Goal: Transaction & Acquisition: Purchase product/service

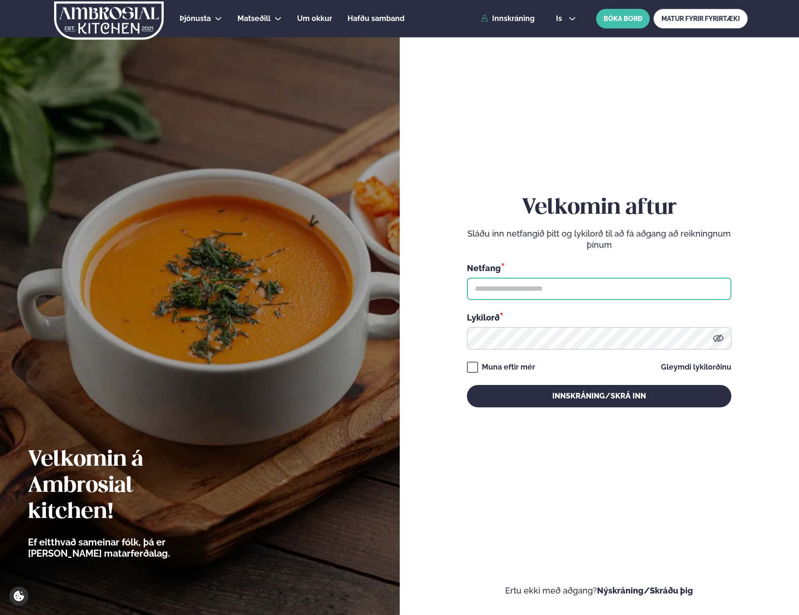
click at [628, 290] on input "text" at bounding box center [599, 288] width 264 height 22
type input "**********"
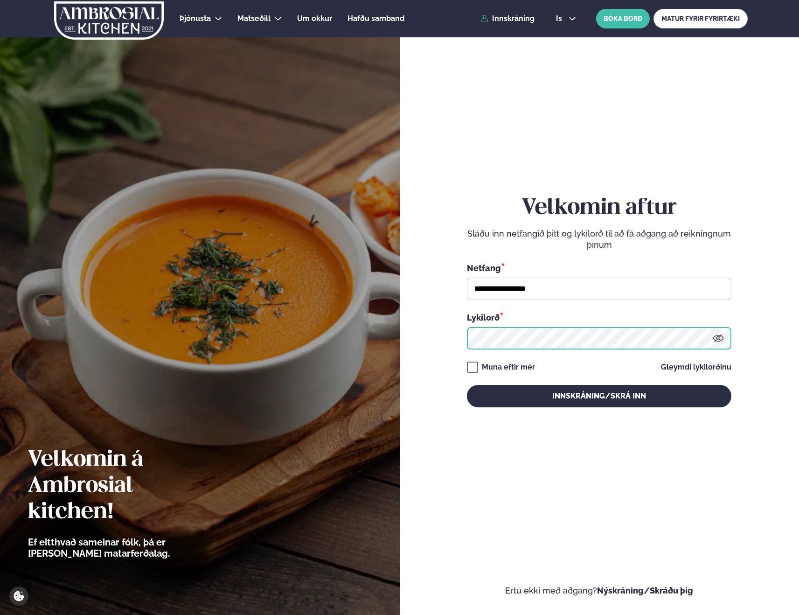
click at [467, 385] on button "Innskráning/Skrá inn" at bounding box center [599, 396] width 264 height 22
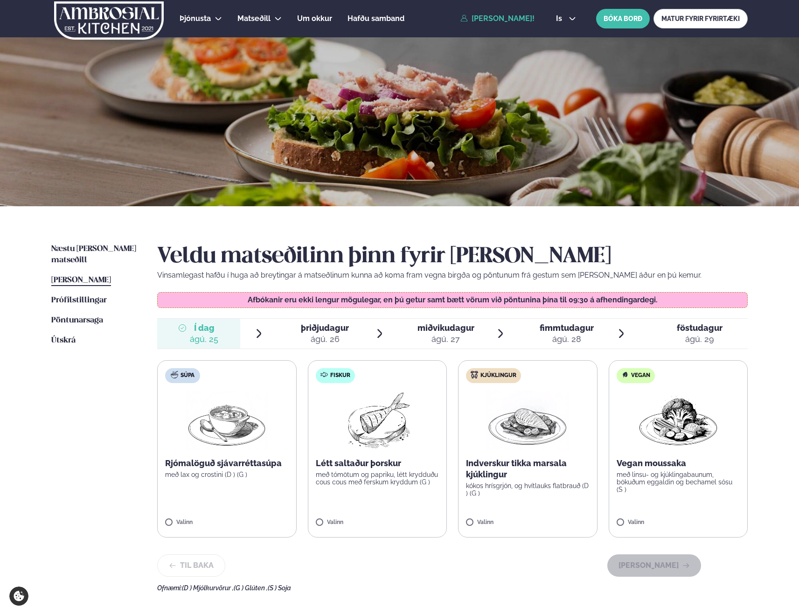
scroll to position [0, 0]
click at [544, 453] on label "Kjúklingur Indverskur tikka marsala kjúklingur kókos hrísgrjón, og hvítlauks fl…" at bounding box center [527, 448] width 139 height 177
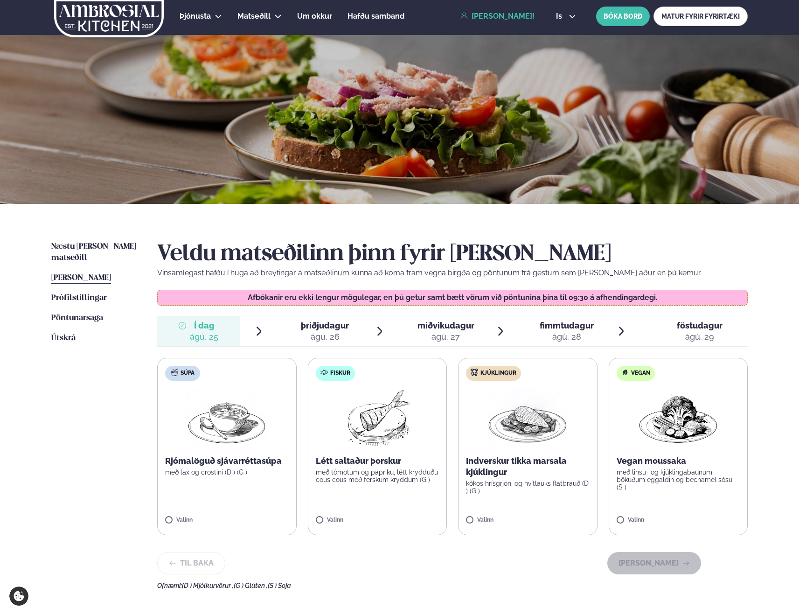
scroll to position [0, 0]
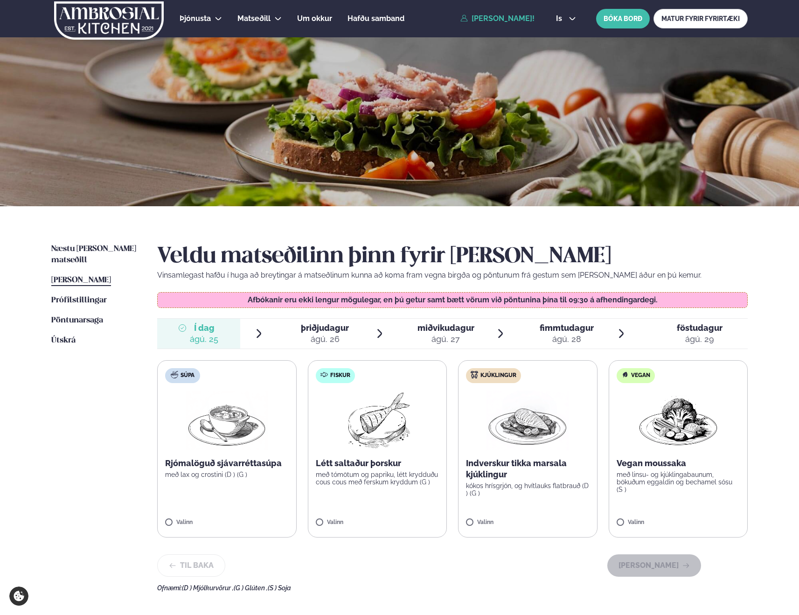
click at [495, 415] on img at bounding box center [527, 420] width 82 height 60
click at [664, 565] on button "[PERSON_NAME]" at bounding box center [654, 565] width 94 height 22
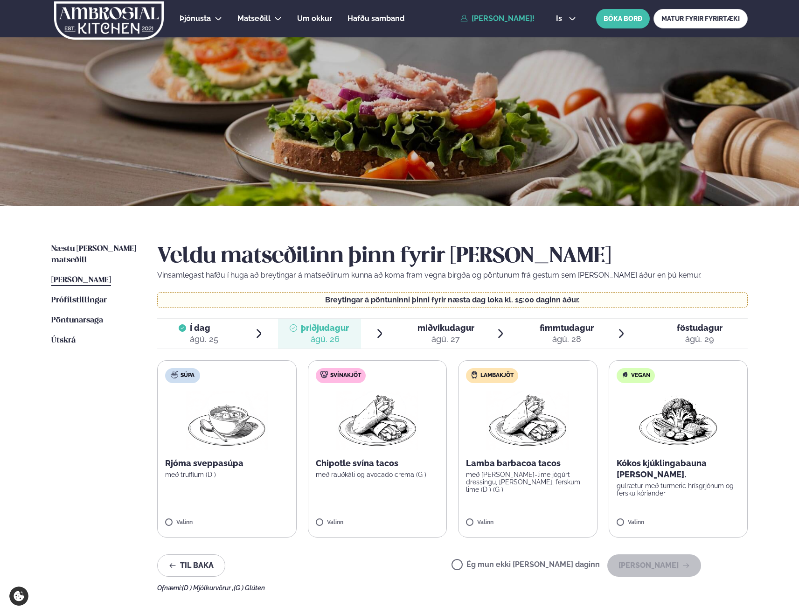
click at [228, 494] on label "Súpa Rjóma sveppasúpa með trufflum (D ) [PERSON_NAME]" at bounding box center [226, 448] width 139 height 177
click at [644, 563] on button "[PERSON_NAME]" at bounding box center [654, 565] width 94 height 22
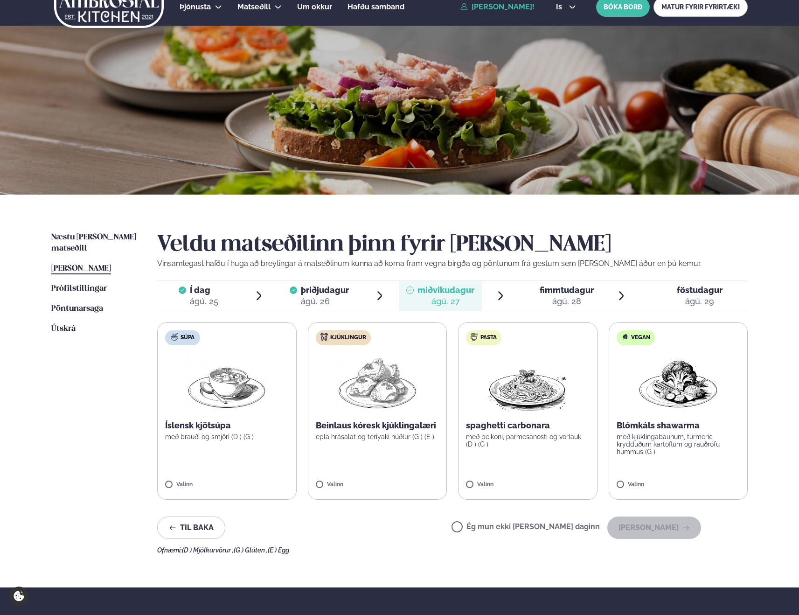
scroll to position [10, 0]
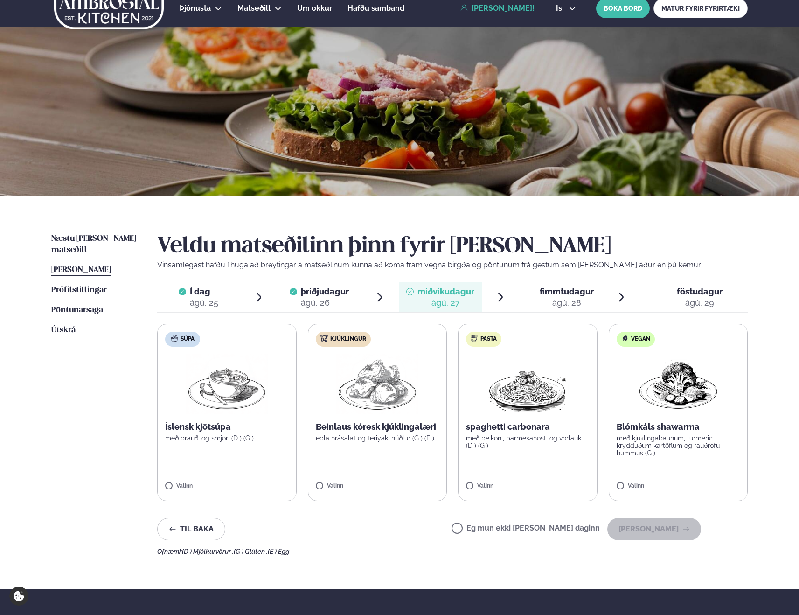
click at [224, 463] on label "Súpa Íslensk kjötsúpa með brauði og smjöri (D ) (G ) Valinn" at bounding box center [226, 412] width 139 height 177
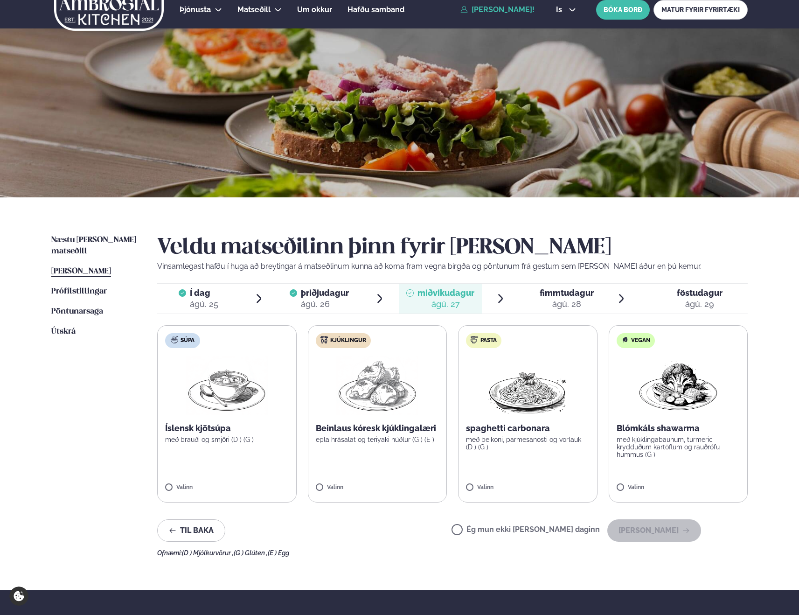
click at [165, 483] on label "Súpa Íslensk kjötsúpa með brauði og smjöri (D ) (G ) Valinn" at bounding box center [226, 413] width 139 height 177
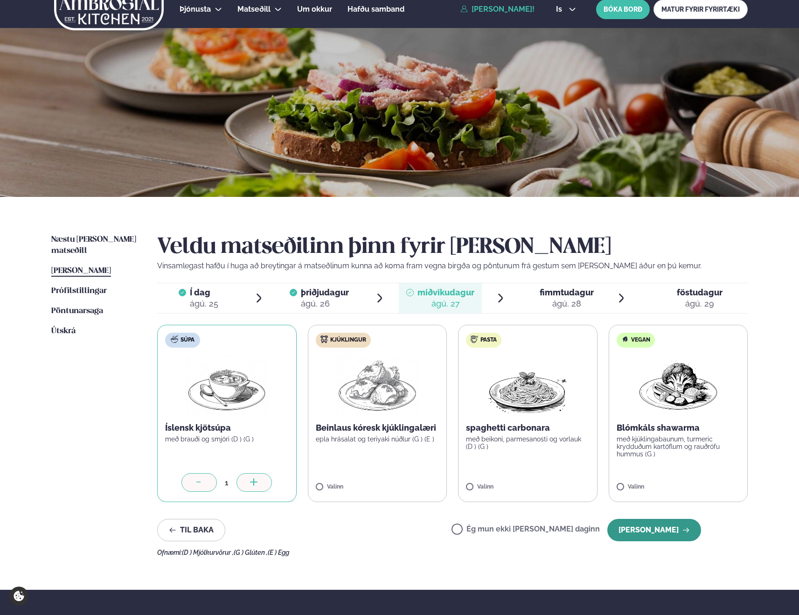
click at [659, 535] on button "[PERSON_NAME]" at bounding box center [654, 530] width 94 height 22
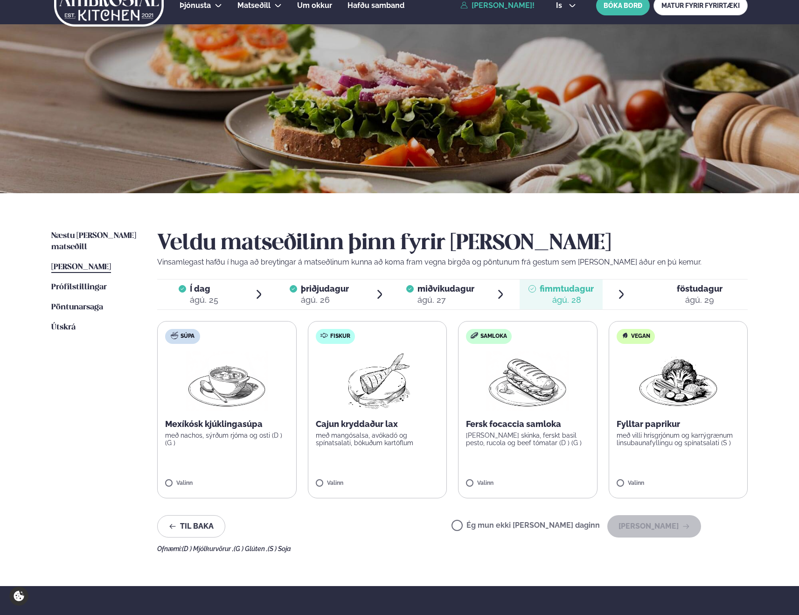
scroll to position [15, 0]
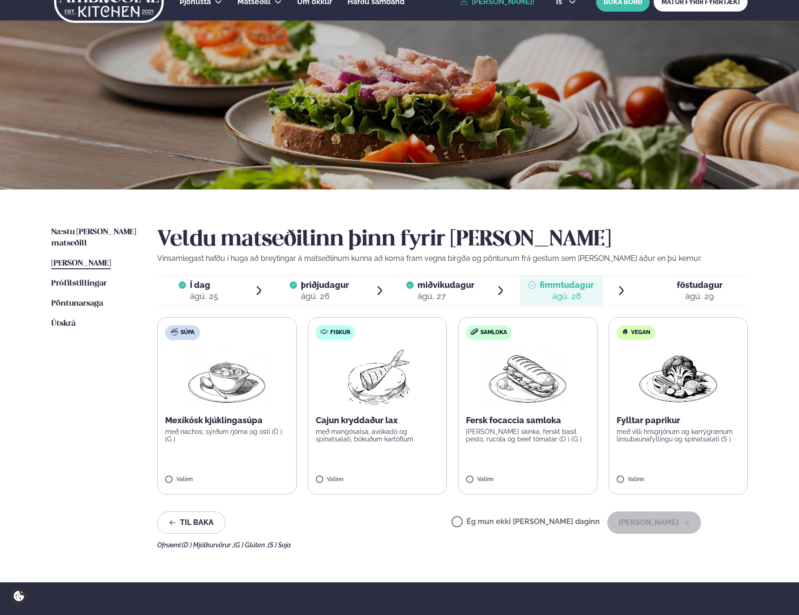
click at [251, 450] on label "Súpa Mexíkósk kjúklingasúpa með nachos, sýrðum rjóma og osti (D ) (G ) Valinn" at bounding box center [226, 405] width 139 height 177
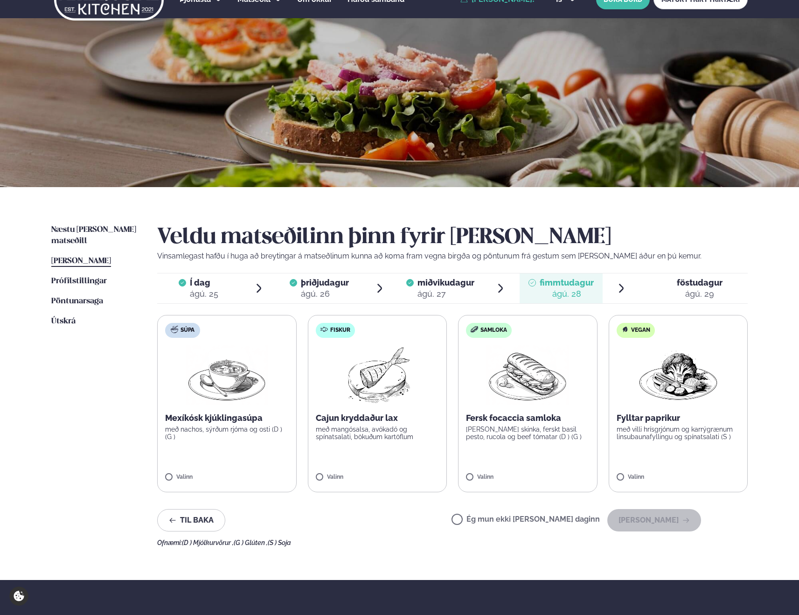
scroll to position [21, 0]
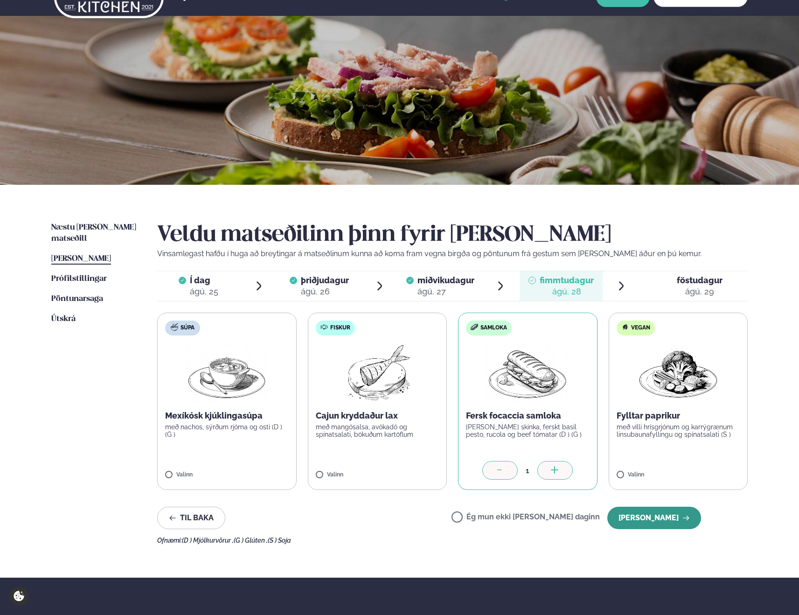
click at [696, 518] on button "[PERSON_NAME]" at bounding box center [654, 517] width 94 height 22
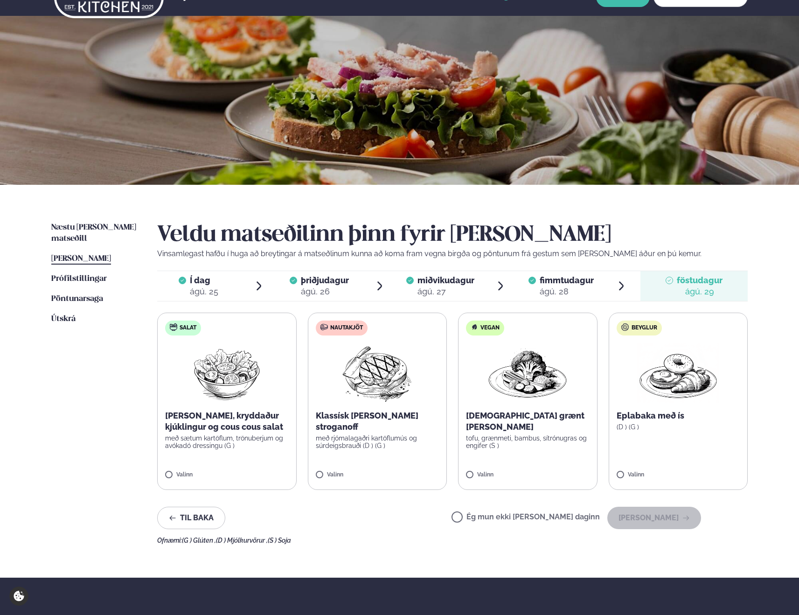
drag, startPoint x: 512, startPoint y: 516, endPoint x: 575, endPoint y: 521, distance: 64.1
click at [512, 516] on label "Ég mun ekki [PERSON_NAME] daginn" at bounding box center [525, 518] width 148 height 10
click at [621, 525] on button "[PERSON_NAME]" at bounding box center [654, 517] width 94 height 22
